Goal: Task Accomplishment & Management: Manage account settings

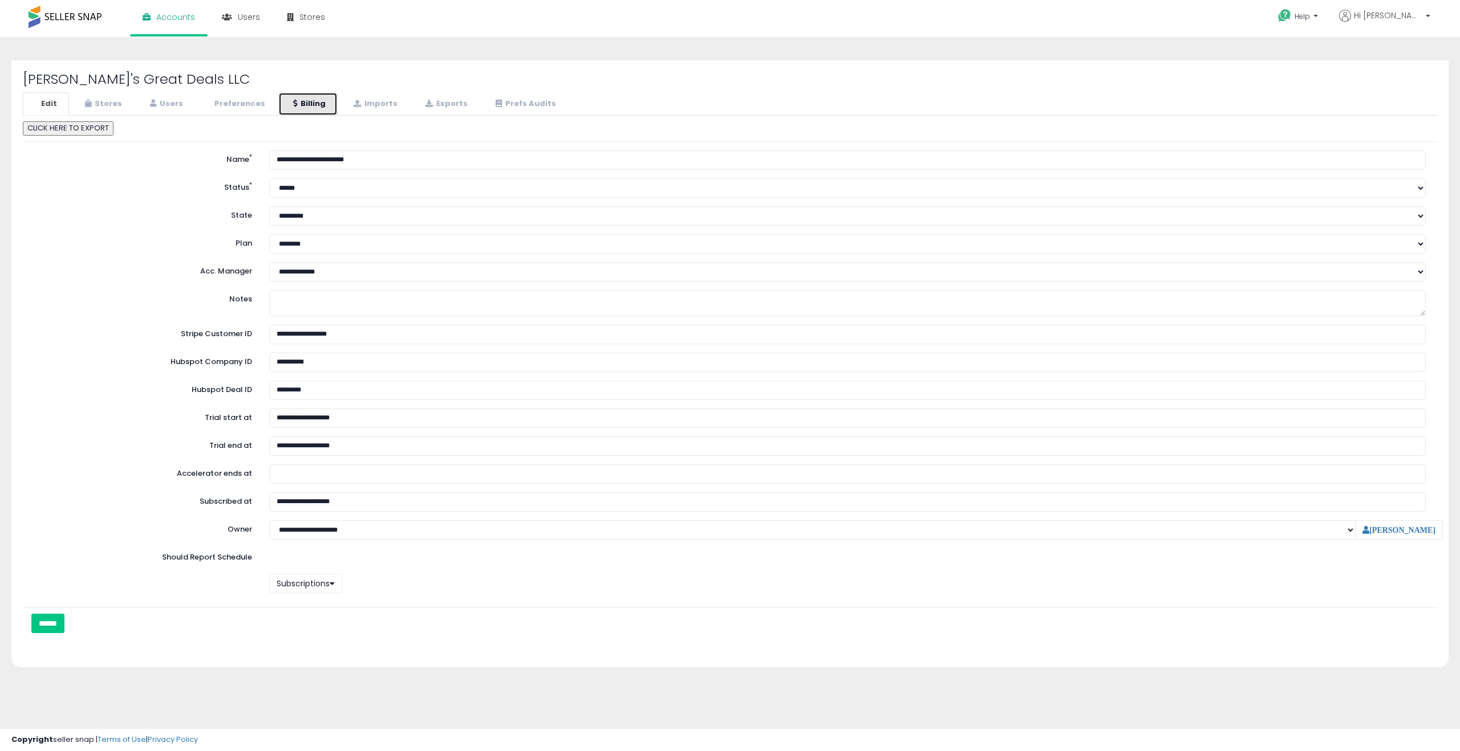
click at [315, 101] on link "Billing" at bounding box center [307, 103] width 59 height 23
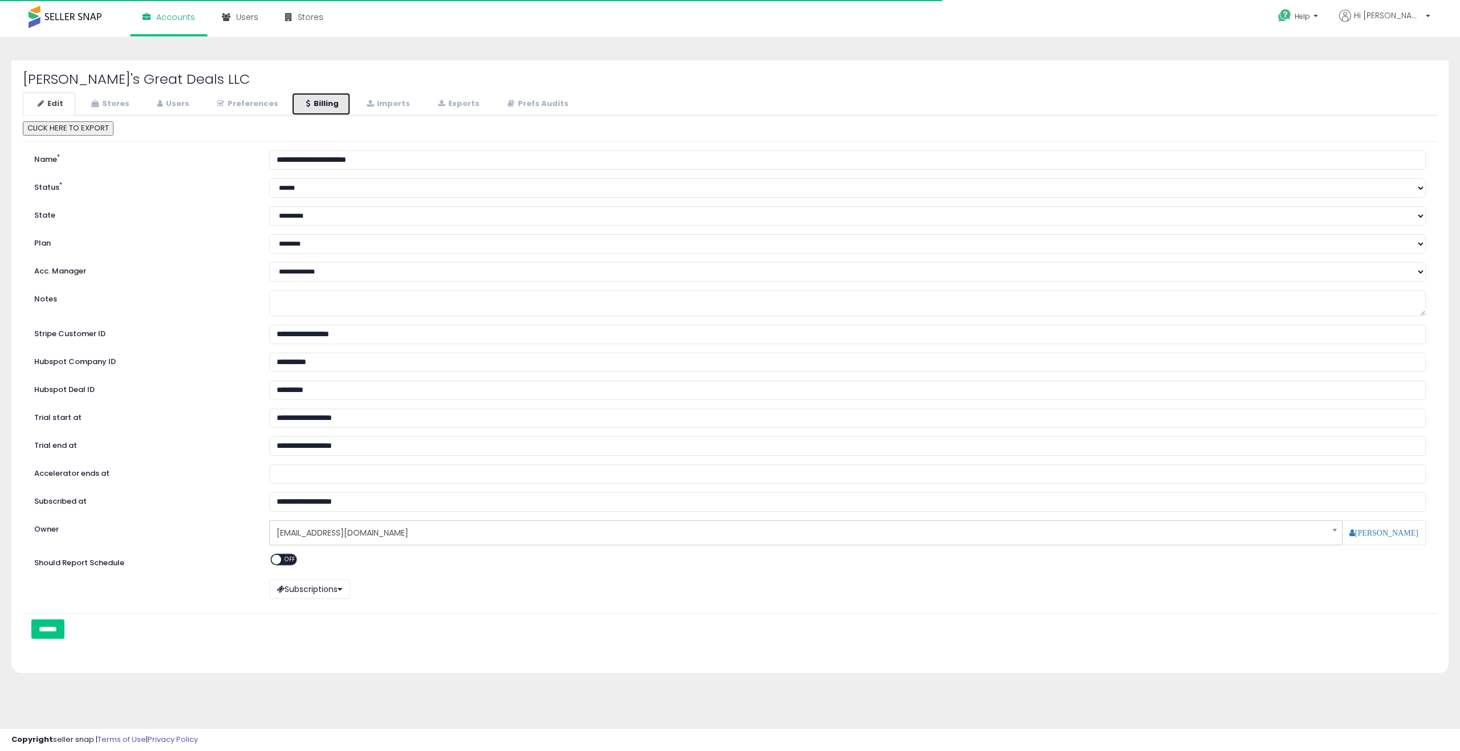
click at [314, 108] on link "Billing" at bounding box center [320, 103] width 59 height 23
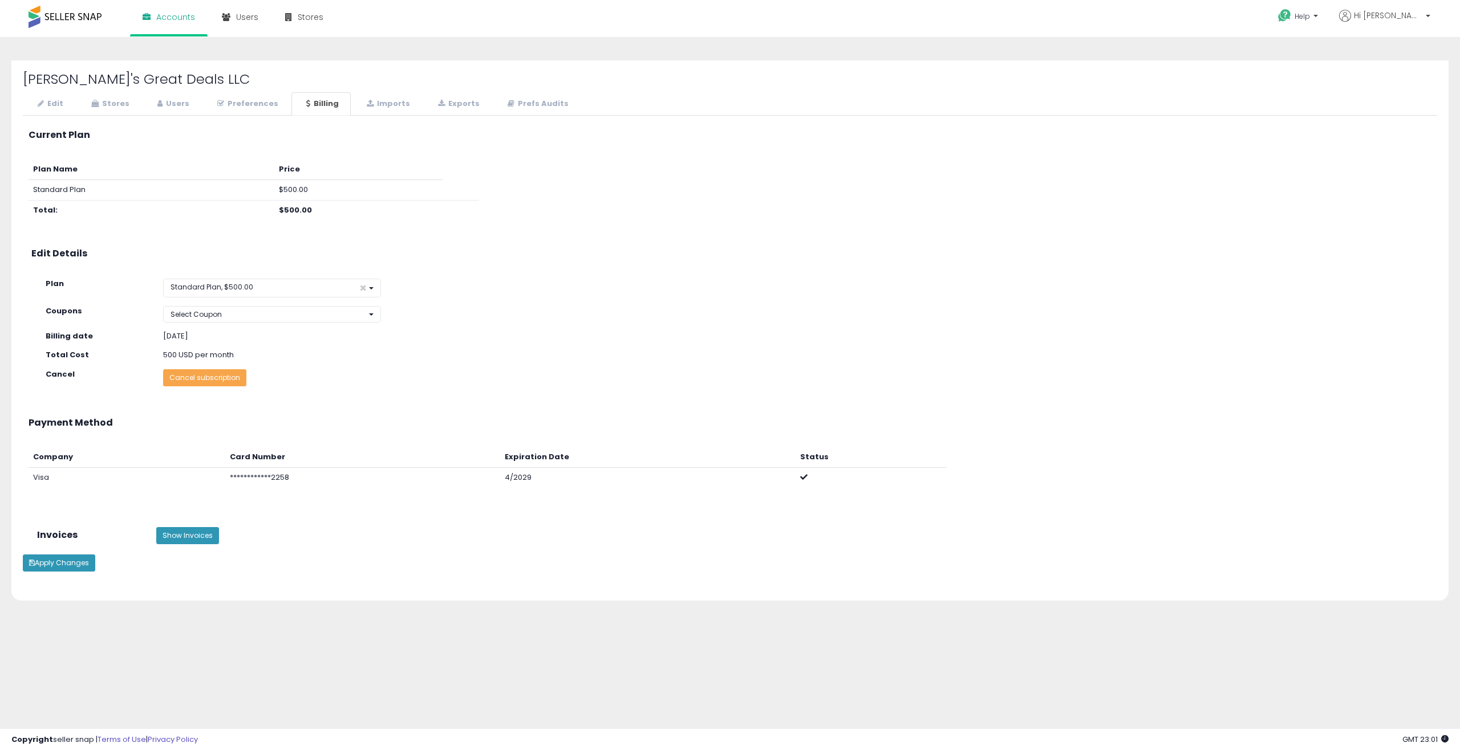
click at [215, 381] on button "Cancel subscription" at bounding box center [204, 377] width 83 height 17
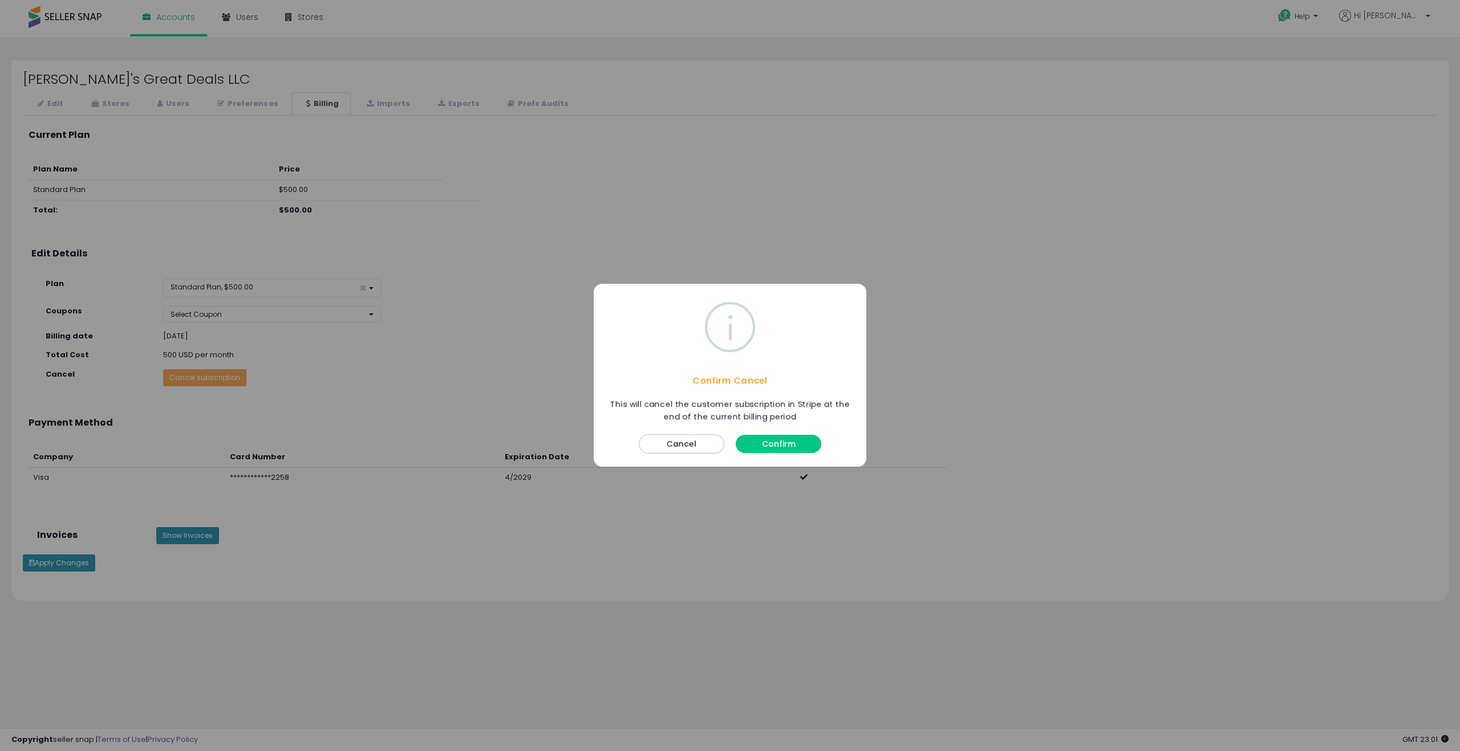
click at [785, 448] on button "Confirm" at bounding box center [778, 445] width 86 height 18
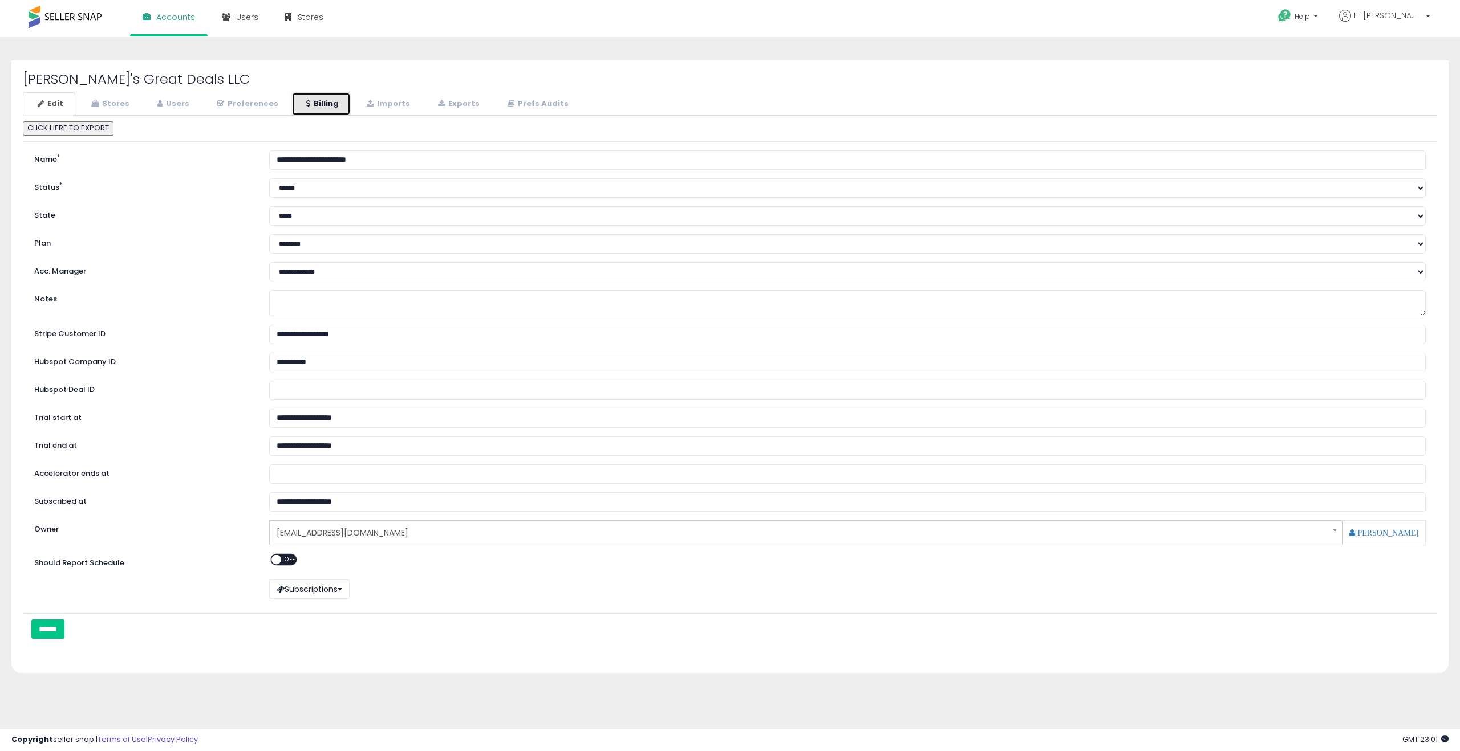
click at [311, 98] on link "Billing" at bounding box center [320, 103] width 59 height 23
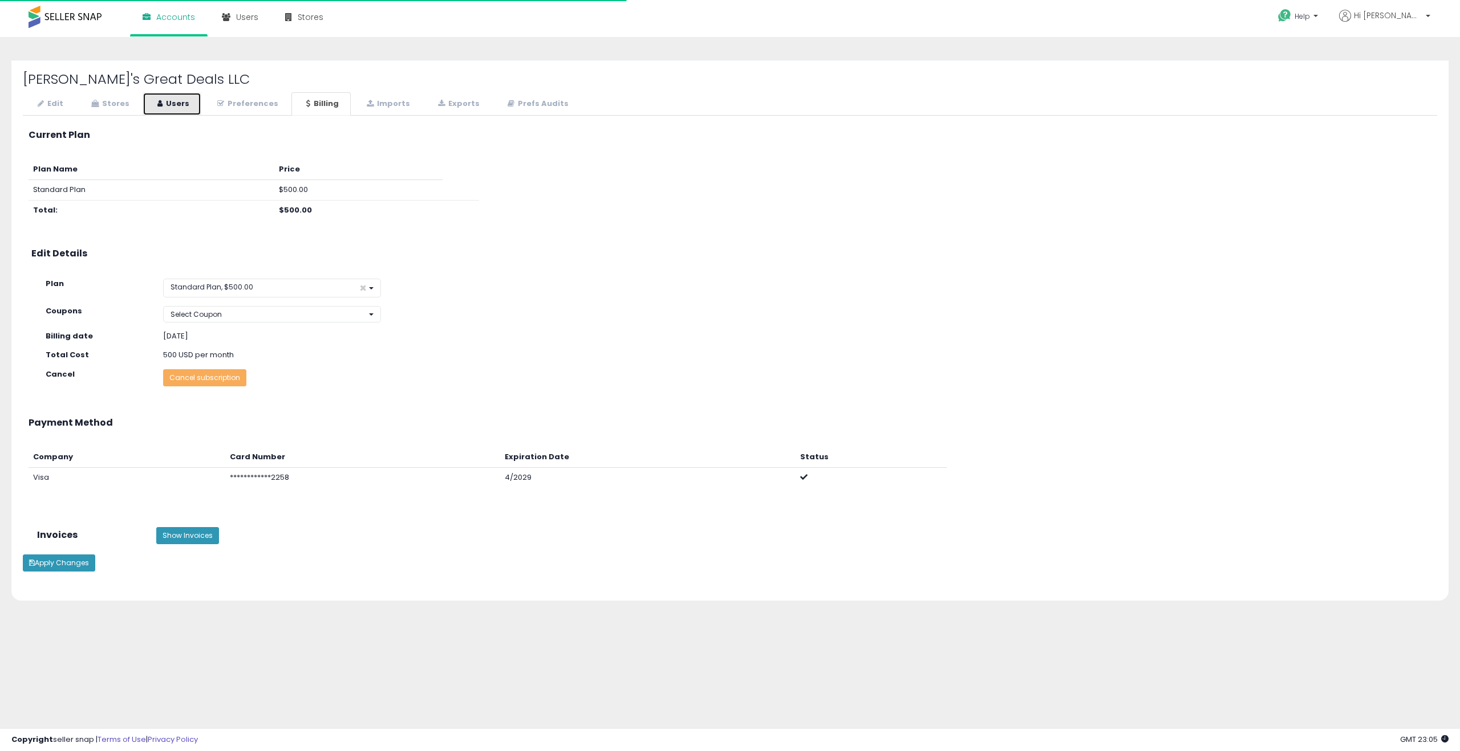
click at [160, 106] on icon at bounding box center [159, 103] width 5 height 7
